Goal: Task Accomplishment & Management: Use online tool/utility

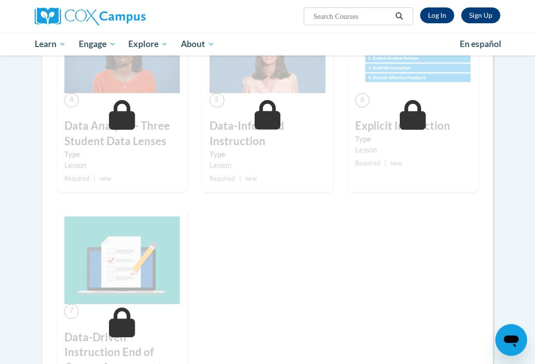
scroll to position [445, 0]
click at [433, 18] on link "Log In" at bounding box center [437, 15] width 34 height 16
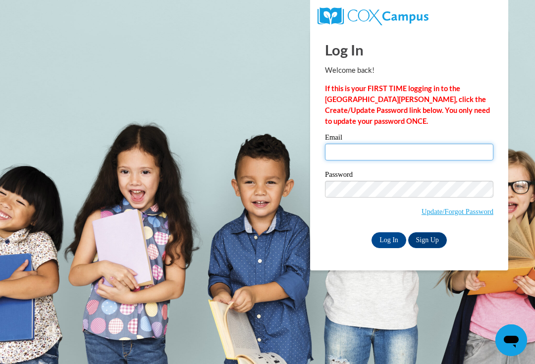
type input "lfmills1s@semo.edu"
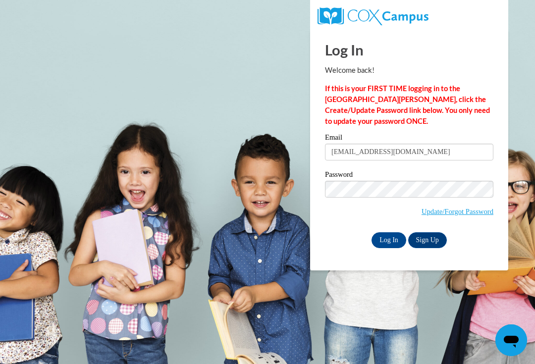
click at [389, 239] on input "Log In" at bounding box center [389, 241] width 35 height 16
click at [384, 238] on input "Log In" at bounding box center [389, 241] width 35 height 16
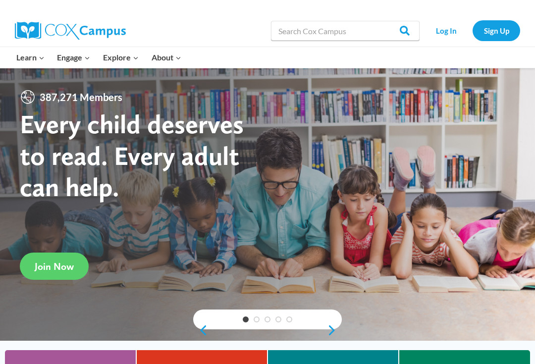
click at [448, 34] on link "Log In" at bounding box center [446, 30] width 43 height 20
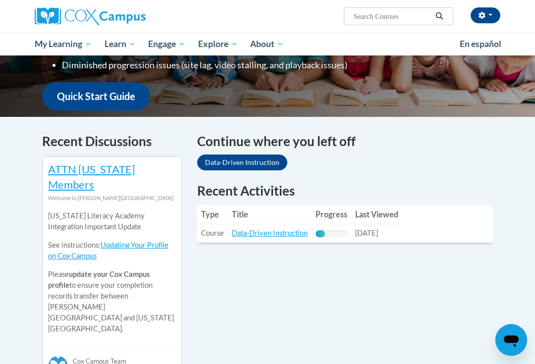
scroll to position [242, 0]
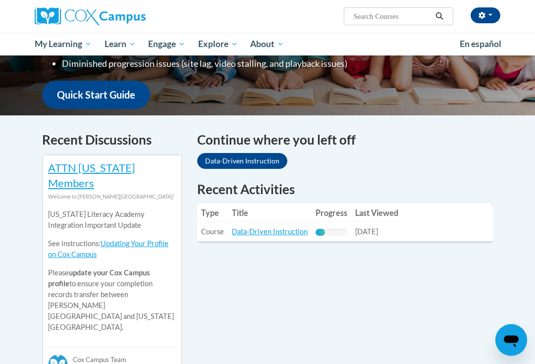
click at [272, 232] on div "Recent Activities Type Title Progress Last Viewed Type: Course Title: Data-Driv…" at bounding box center [345, 213] width 296 height 64
click at [286, 228] on link "Data-Driven Instruction" at bounding box center [270, 232] width 76 height 8
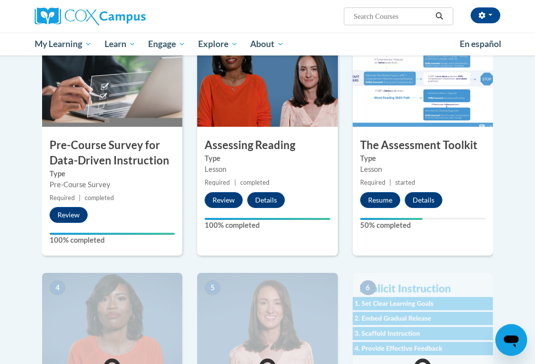
scroll to position [231, 0]
click at [381, 199] on button "Resume" at bounding box center [380, 200] width 40 height 16
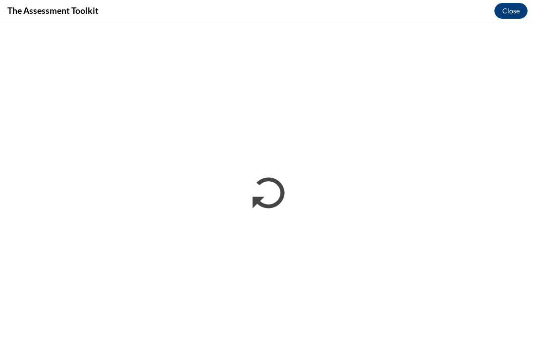
scroll to position [0, 0]
click at [519, 6] on button "Close" at bounding box center [511, 11] width 33 height 16
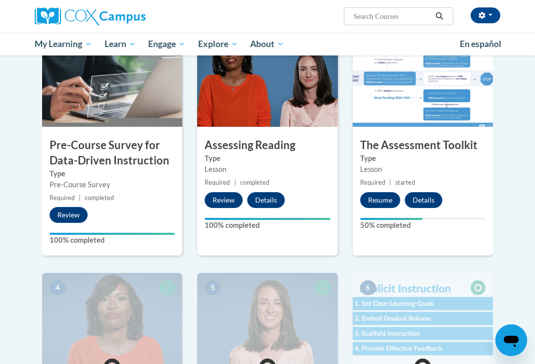
click at [378, 201] on button "Resume" at bounding box center [380, 200] width 40 height 16
